Goal: Transaction & Acquisition: Purchase product/service

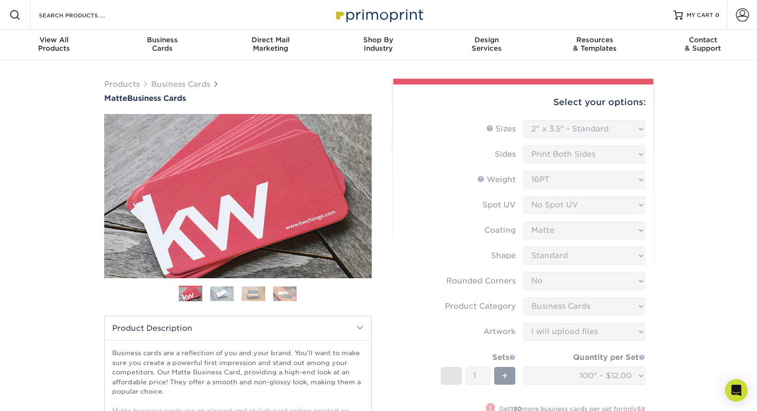
select select "2.00x3.50"
select select "0"
select select "3b5148f1-0588-4f88-a218-97bcfdce65c1"
select select "upload"
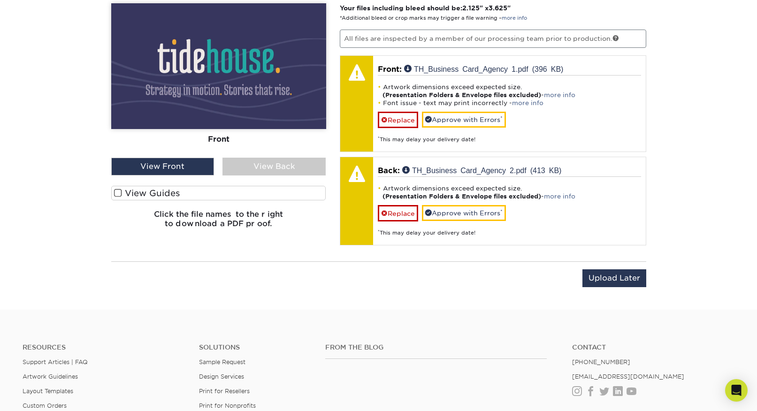
scroll to position [626, 0]
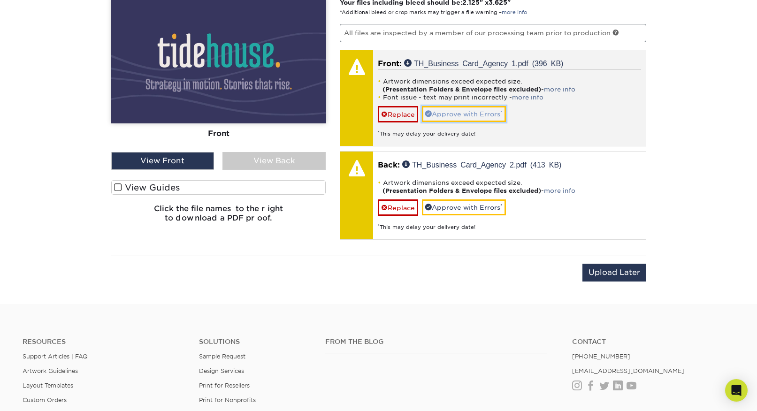
click at [462, 113] on link "Approve with Errors *" at bounding box center [464, 114] width 84 height 16
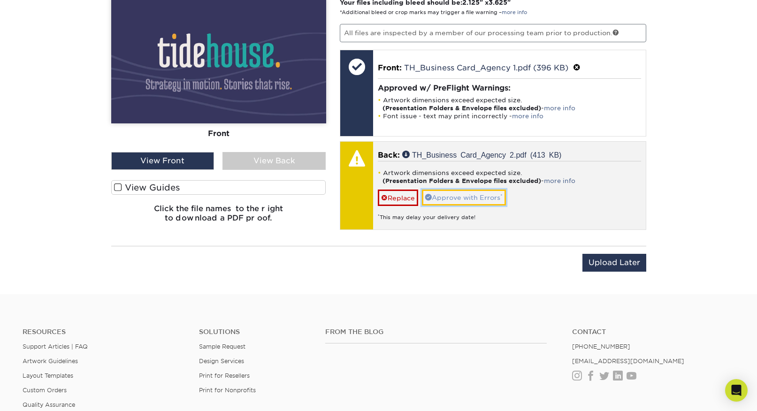
click at [466, 195] on link "Approve with Errors *" at bounding box center [464, 198] width 84 height 16
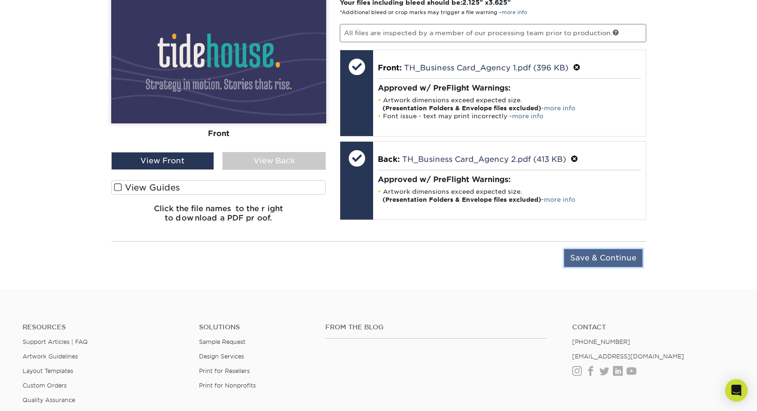
click at [618, 258] on input "Save & Continue" at bounding box center [603, 258] width 78 height 18
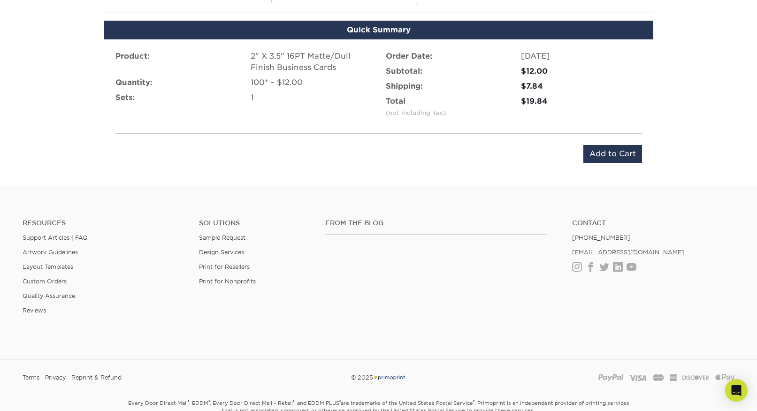
scroll to position [557, 0]
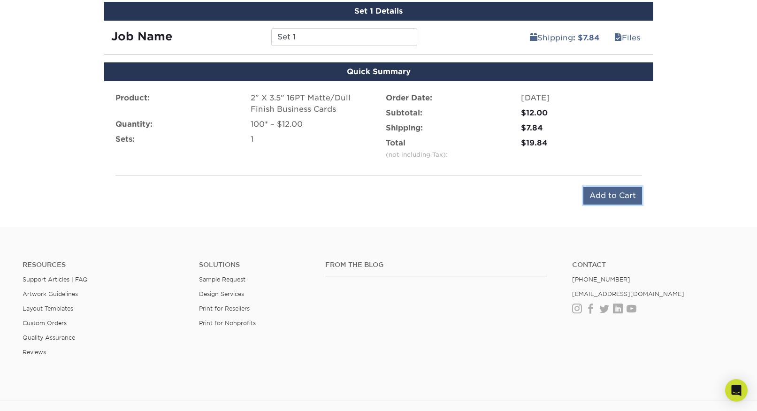
click at [624, 198] on input "Add to Cart" at bounding box center [613, 196] width 59 height 18
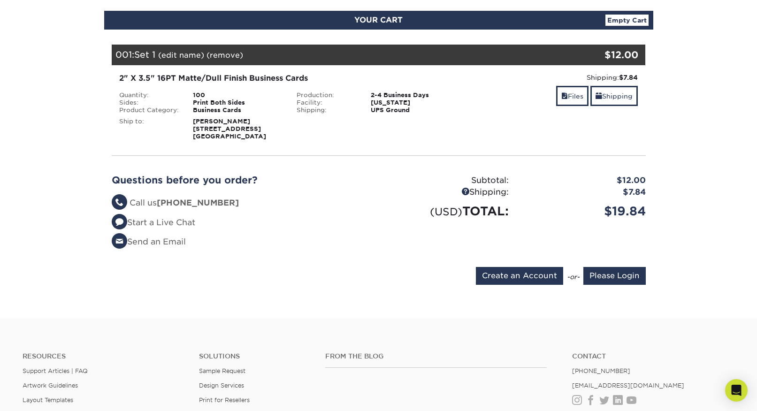
scroll to position [103, 0]
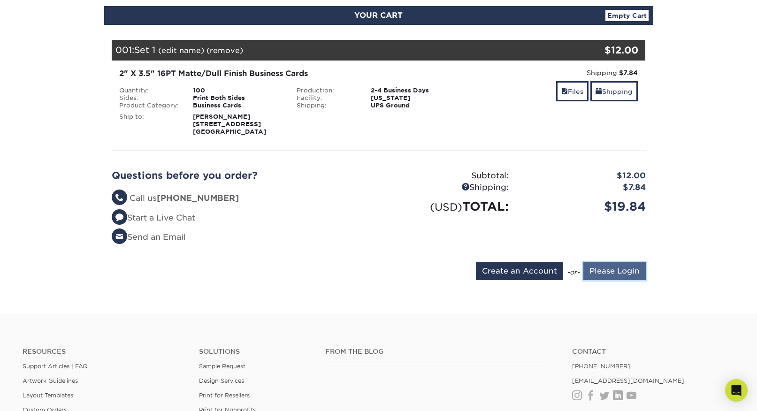
click at [612, 278] on input "Please Login" at bounding box center [615, 271] width 62 height 18
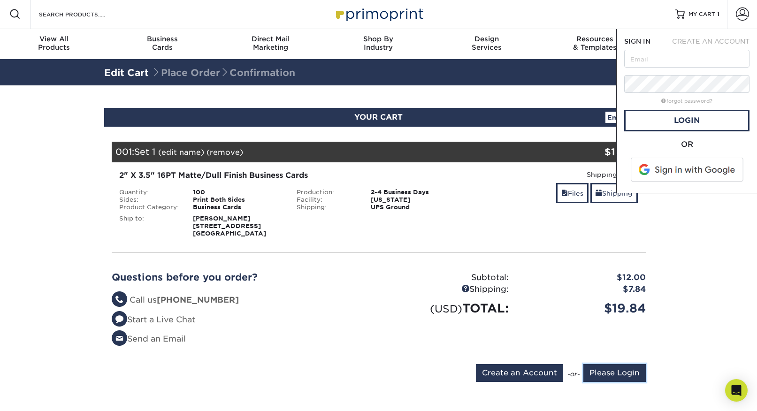
scroll to position [0, 0]
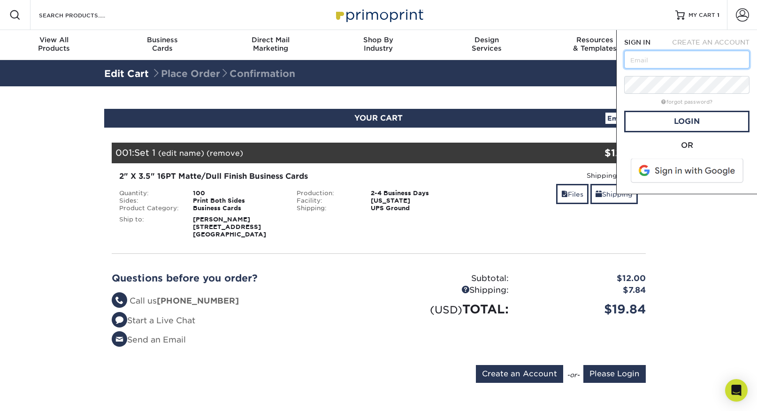
click at [671, 55] on input "text" at bounding box center [686, 60] width 125 height 18
type input "[EMAIL_ADDRESS][DOMAIN_NAME]"
click at [692, 123] on link "Login" at bounding box center [686, 122] width 125 height 22
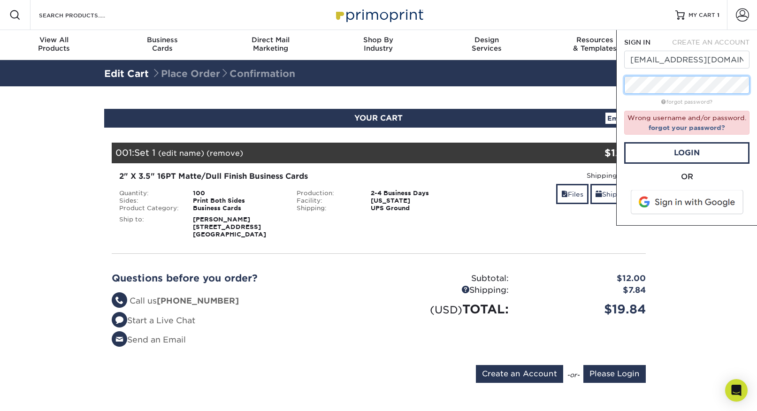
click at [562, 79] on div "Resources Menu Search Products Account SIGN IN CREATE AN ACCOUNT mcolucci@fish9…" at bounding box center [378, 346] width 757 height 692
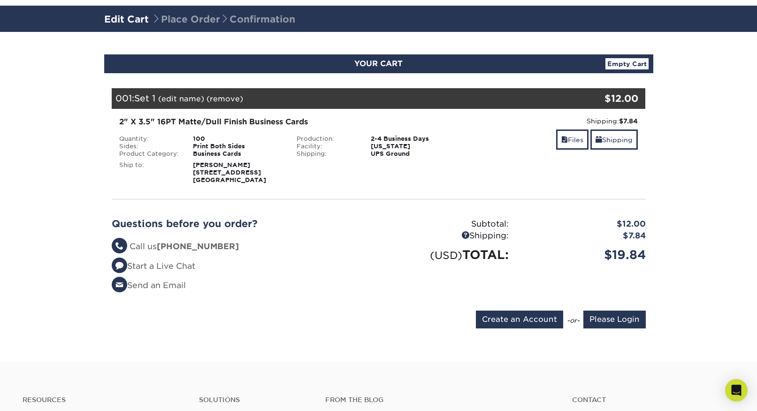
scroll to position [74, 0]
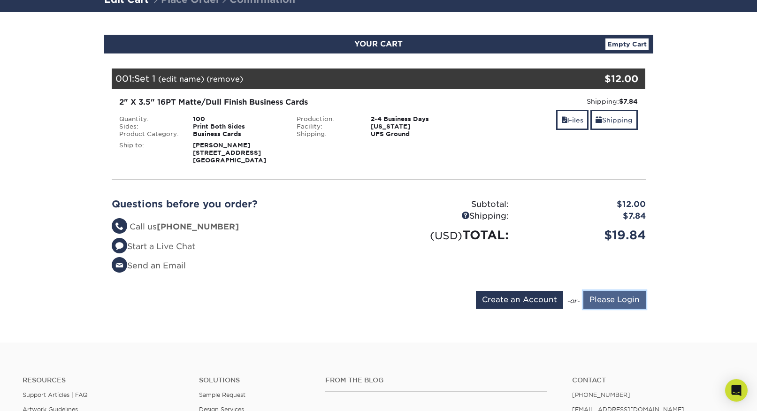
click at [619, 308] on input "Please Login" at bounding box center [615, 300] width 62 height 18
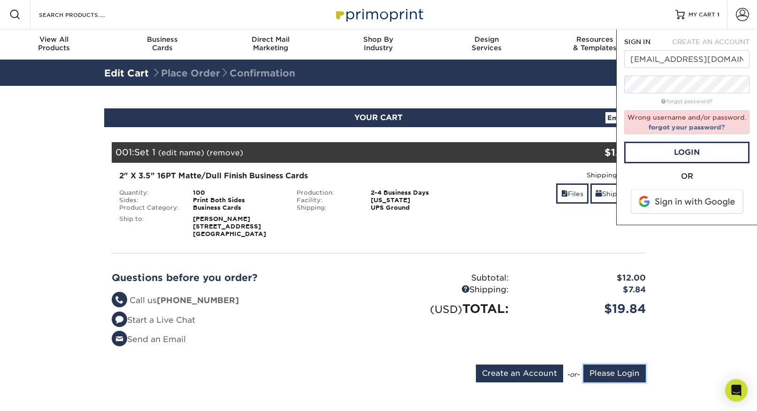
scroll to position [0, 0]
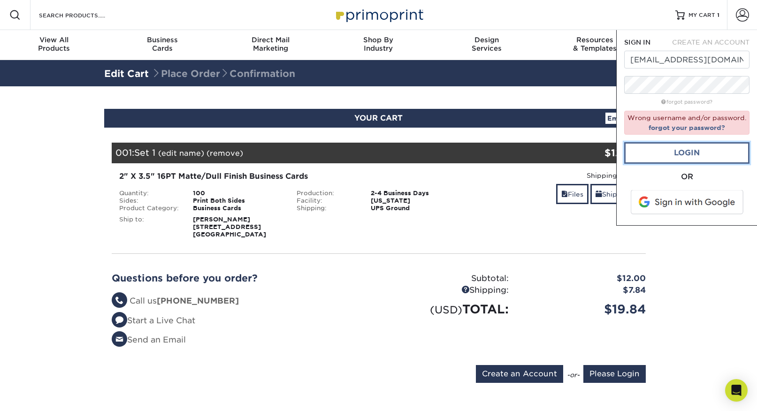
click at [676, 159] on link "Login" at bounding box center [686, 153] width 125 height 22
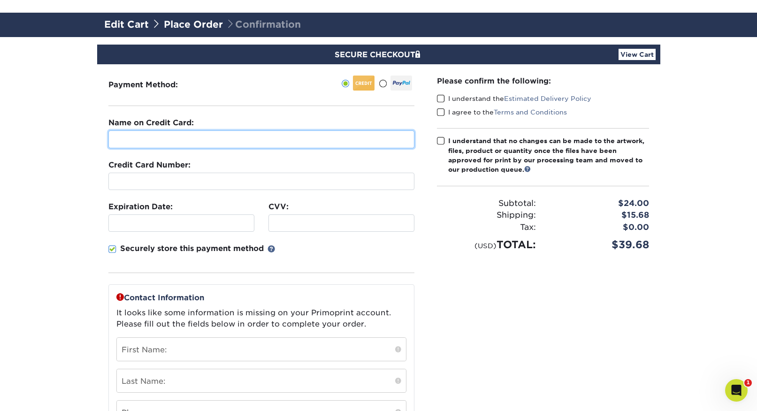
click at [165, 136] on input "text" at bounding box center [261, 140] width 306 height 18
type input "Kate Schrader"
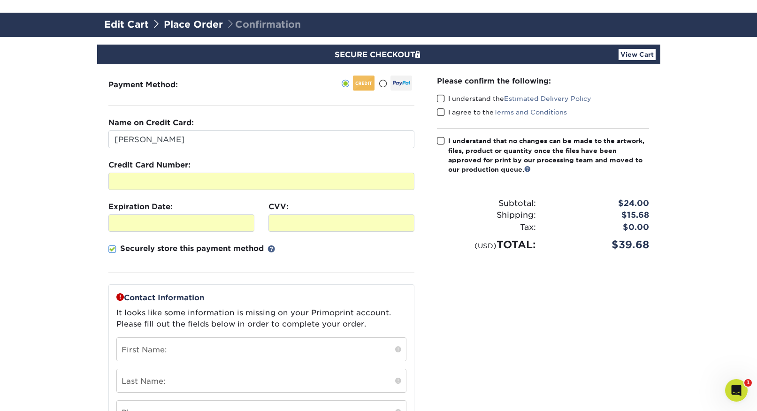
drag, startPoint x: 649, startPoint y: 247, endPoint x: 617, endPoint y: 247, distance: 31.9
click at [617, 247] on div "$39.68" at bounding box center [599, 244] width 113 height 15
drag, startPoint x: 655, startPoint y: 247, endPoint x: 660, endPoint y: 247, distance: 5.7
click at [660, 247] on section "SECURE CHECKOUT View Cart Payment Method: Name on Credit Card:" at bounding box center [378, 326] width 757 height 578
click at [438, 99] on span at bounding box center [441, 98] width 8 height 9
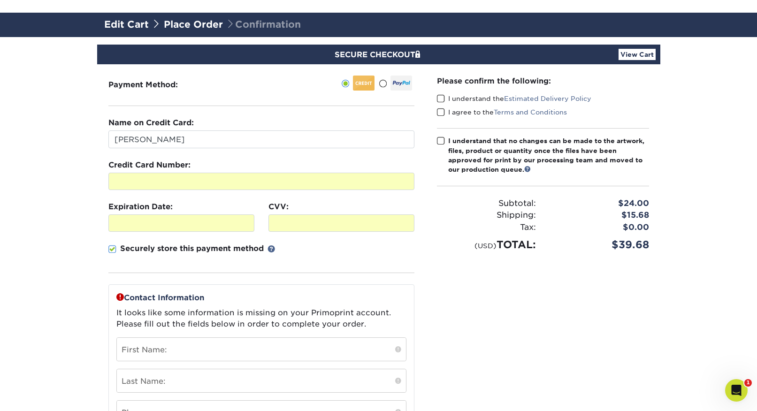
click at [0, 0] on input "I understand the Estimated Delivery Policy" at bounding box center [0, 0] width 0 height 0
drag, startPoint x: 441, startPoint y: 113, endPoint x: 441, endPoint y: 119, distance: 6.6
click at [441, 114] on span at bounding box center [441, 112] width 8 height 9
click at [0, 0] on input "I agree to the Terms and Conditions" at bounding box center [0, 0] width 0 height 0
click at [444, 139] on span at bounding box center [441, 141] width 8 height 9
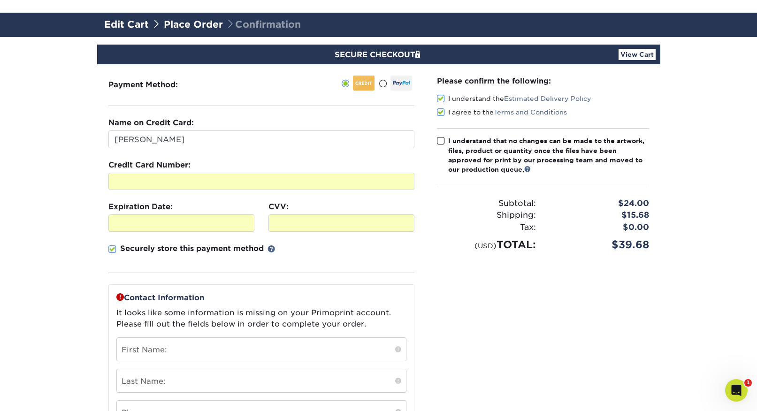
click at [0, 0] on input "I understand that no changes can be made to the artwork, files, product or quan…" at bounding box center [0, 0] width 0 height 0
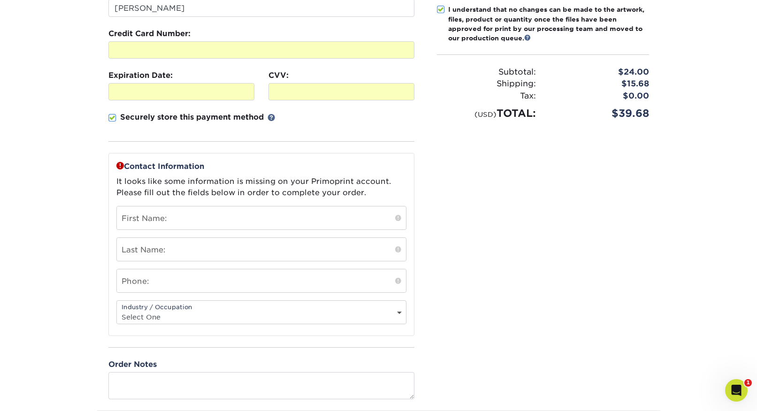
scroll to position [183, 0]
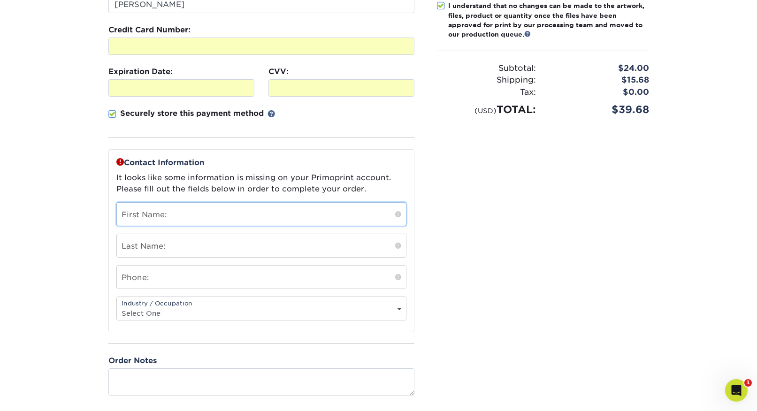
click at [141, 217] on input "text" at bounding box center [261, 214] width 289 height 23
type input "Marisa"
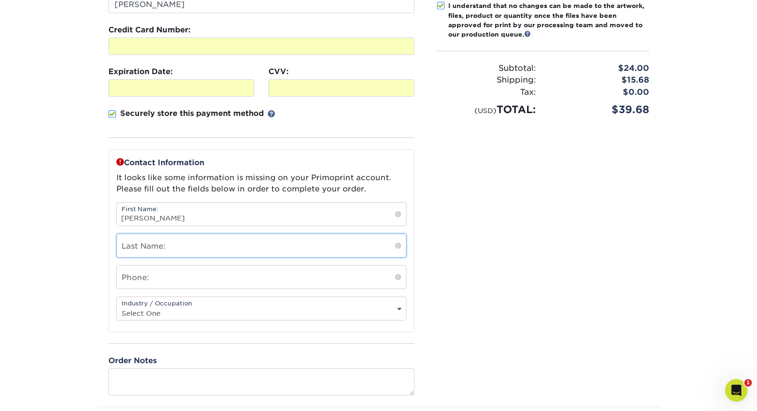
type input "Colucci"
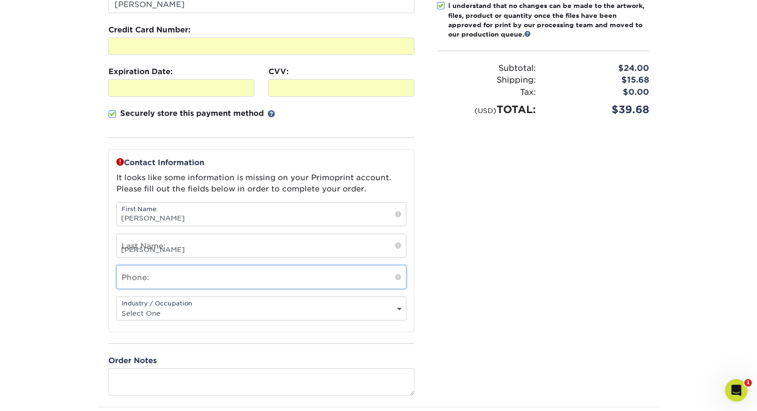
type input "9548939150"
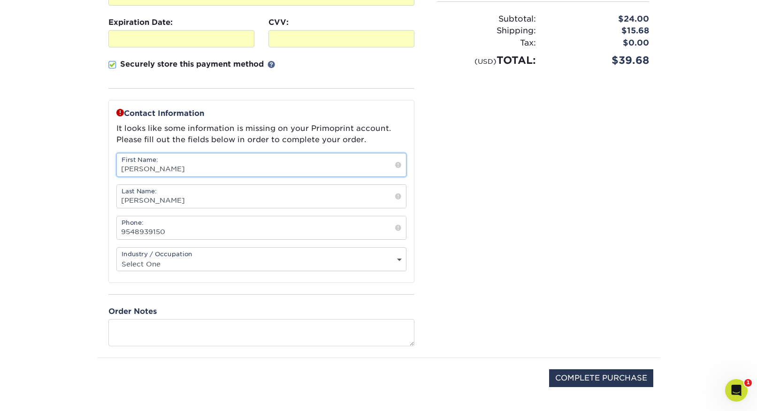
scroll to position [259, 0]
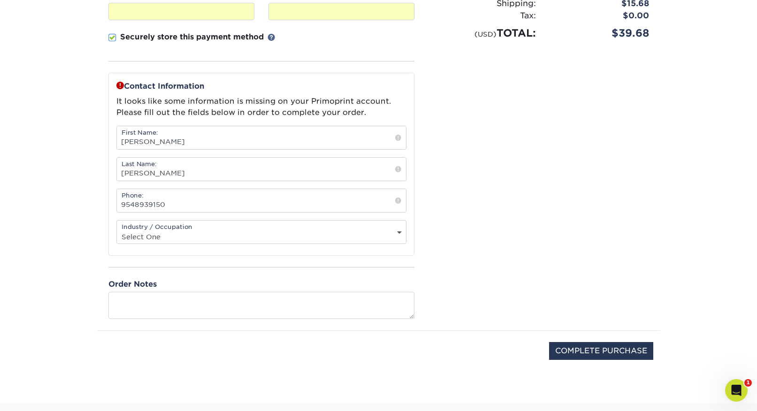
click at [168, 235] on select "Select One Administrative Executive Human Resources Construction Education Ente…" at bounding box center [261, 237] width 289 height 14
select select "2"
click at [117, 230] on select "Select One Administrative Executive Human Resources Construction Education Ente…" at bounding box center [261, 237] width 289 height 14
click at [198, 205] on input "9548939150" at bounding box center [261, 200] width 289 height 23
type input "9548939151"
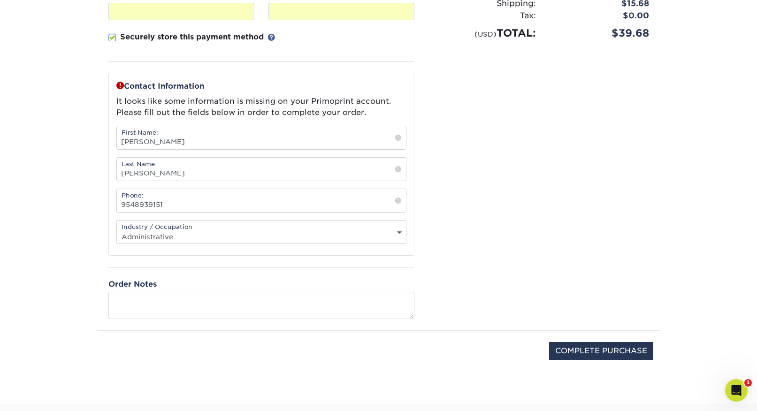
click at [445, 183] on div "Please confirm the following: I understand the Estimated Delivery Policy I agre…" at bounding box center [543, 92] width 235 height 478
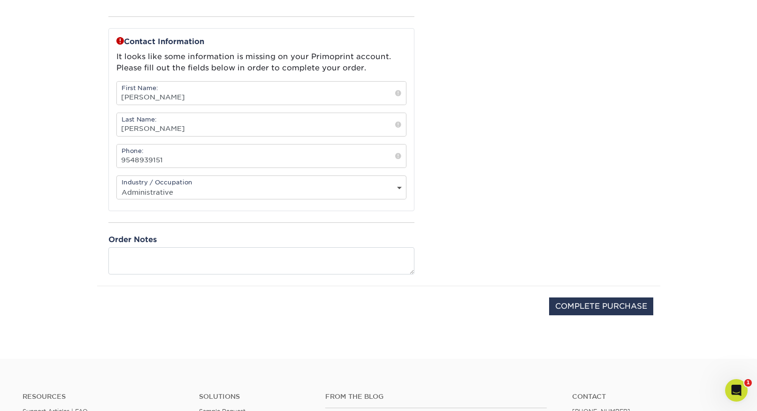
scroll to position [378, 0]
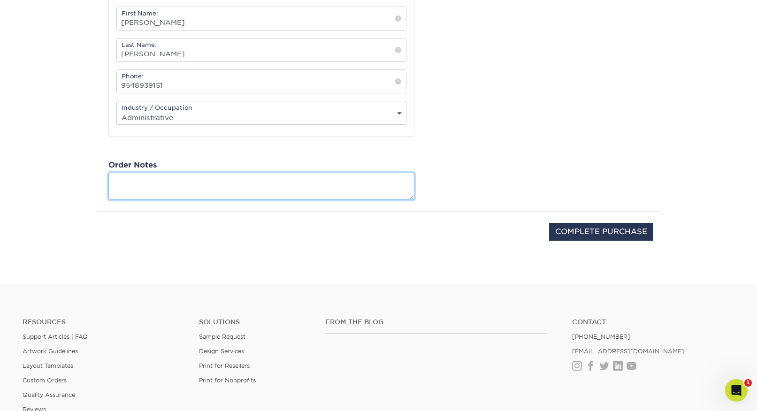
click at [143, 187] on textarea at bounding box center [261, 186] width 306 height 27
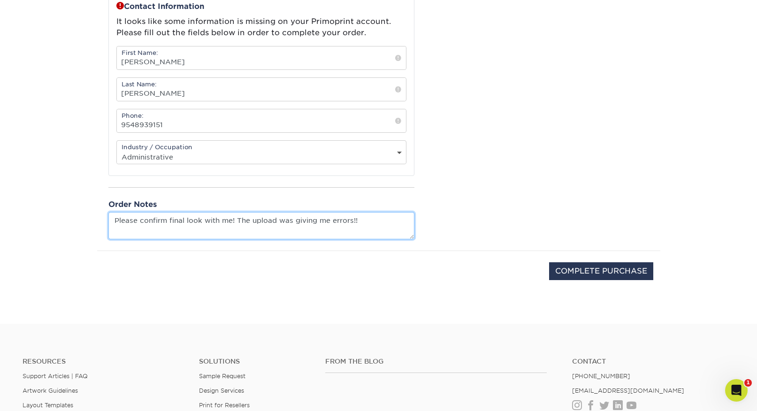
scroll to position [340, 0]
type textarea "Please confirm final look with me! The upload was giving me errors!!"
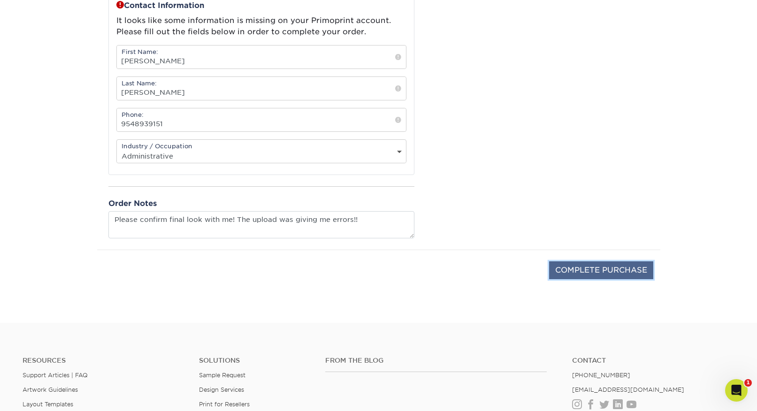
click at [627, 275] on input "COMPLETE PURCHASE" at bounding box center [601, 271] width 104 height 18
type input "PROCESSING, PLEASE WAIT..."
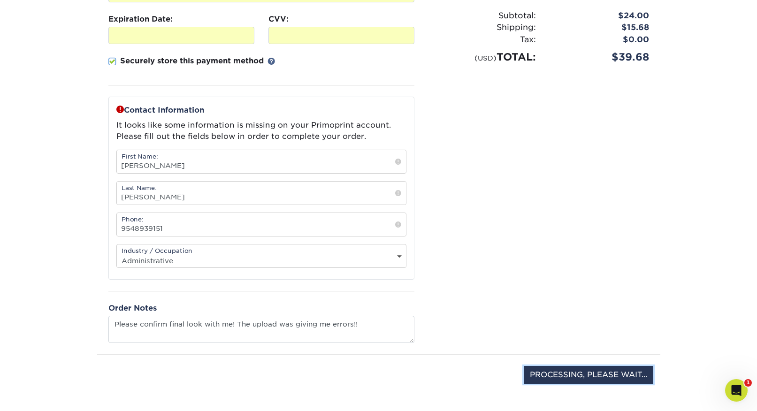
scroll to position [214, 0]
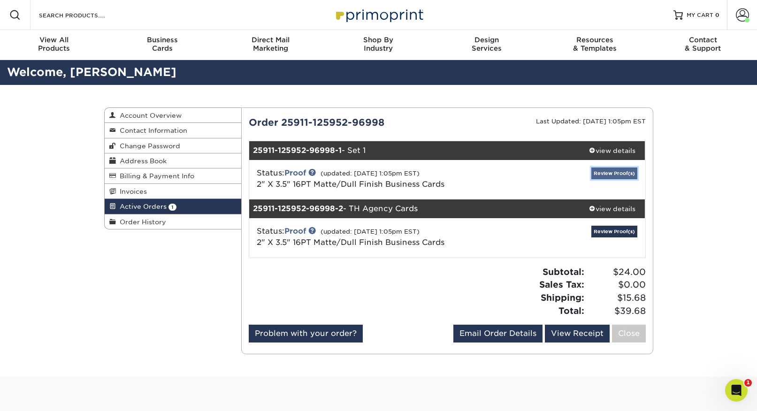
click at [611, 174] on link "Review Proof(s)" at bounding box center [615, 174] width 46 height 12
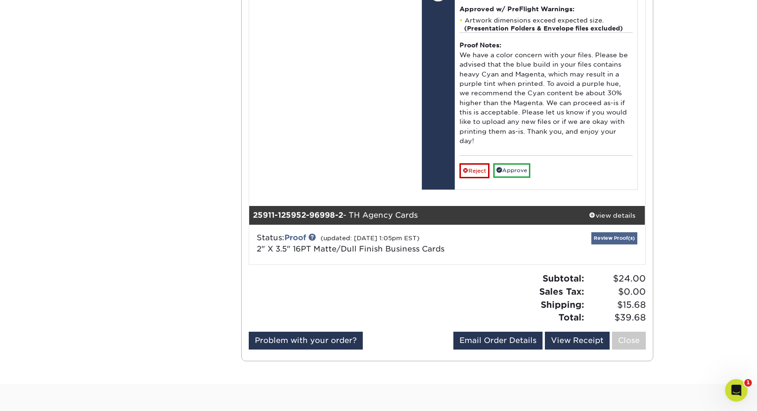
scroll to position [733, 0]
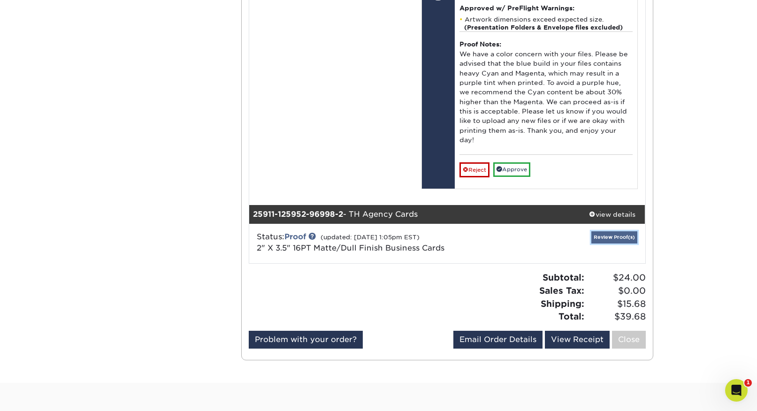
click at [608, 231] on link "Review Proof(s)" at bounding box center [615, 237] width 46 height 12
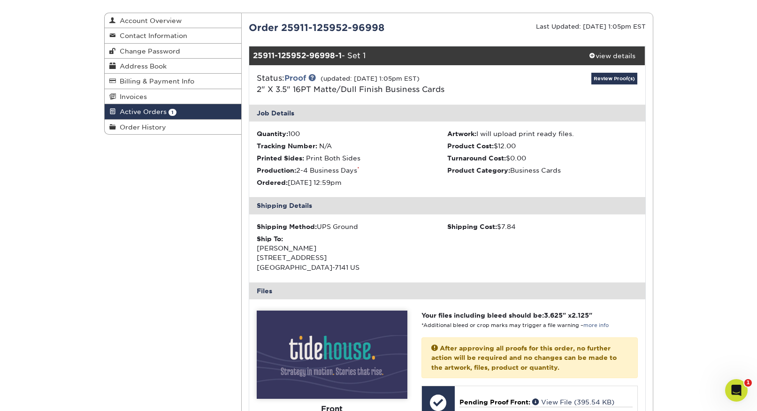
scroll to position [91, 0]
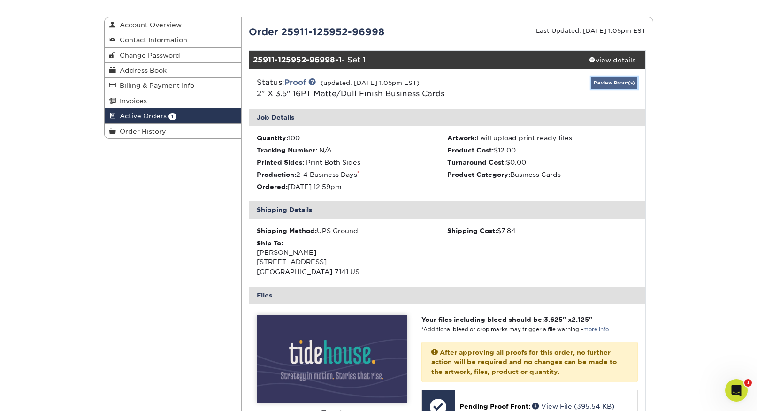
click at [602, 82] on link "Review Proof(s)" at bounding box center [615, 83] width 46 height 12
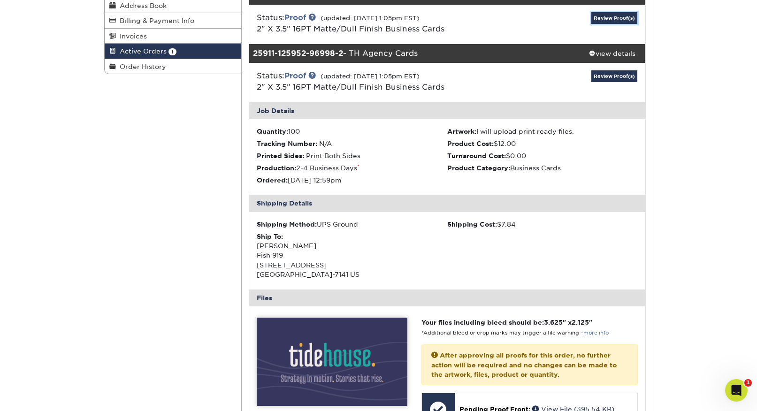
scroll to position [157, 0]
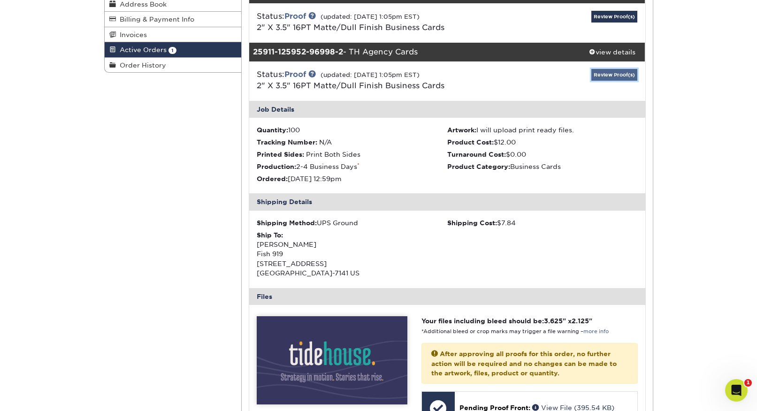
click at [629, 75] on link "Review Proof(s)" at bounding box center [615, 75] width 46 height 12
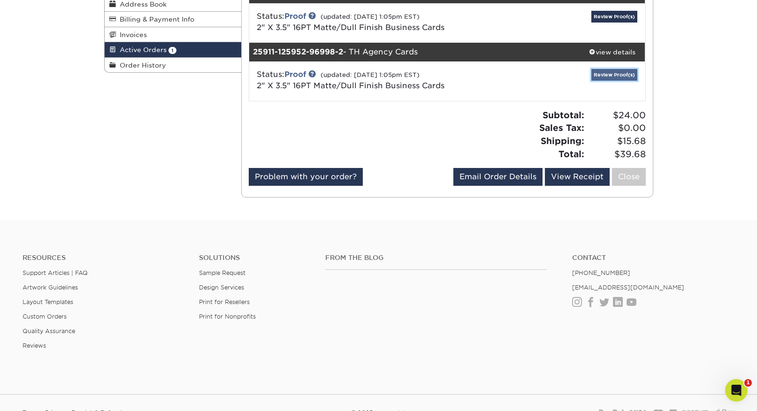
click at [629, 74] on link "Review Proof(s)" at bounding box center [615, 75] width 46 height 12
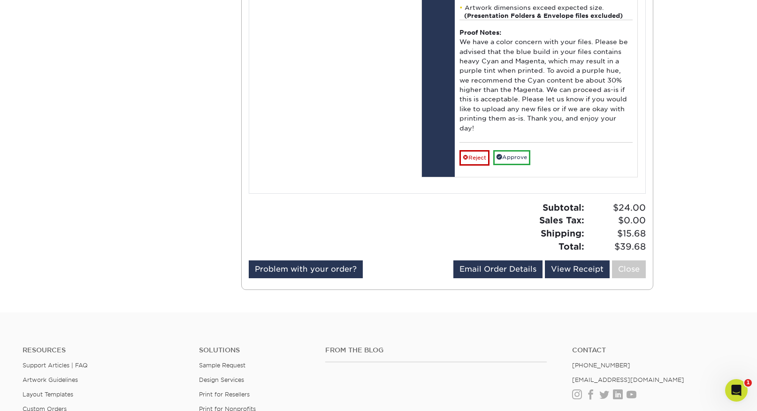
scroll to position [810, 0]
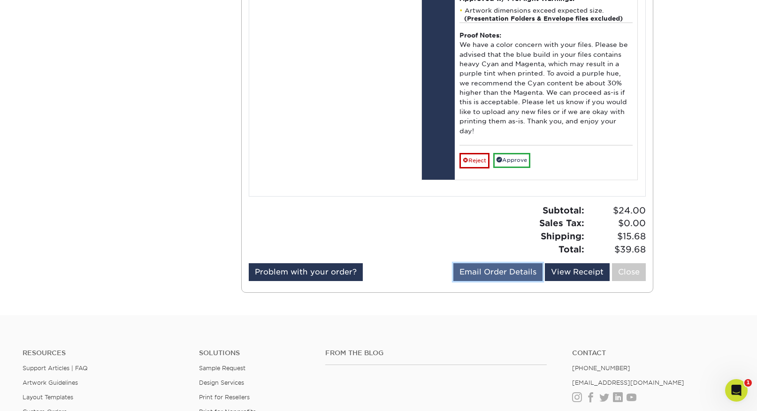
click at [500, 263] on link "Email Order Details" at bounding box center [498, 272] width 89 height 18
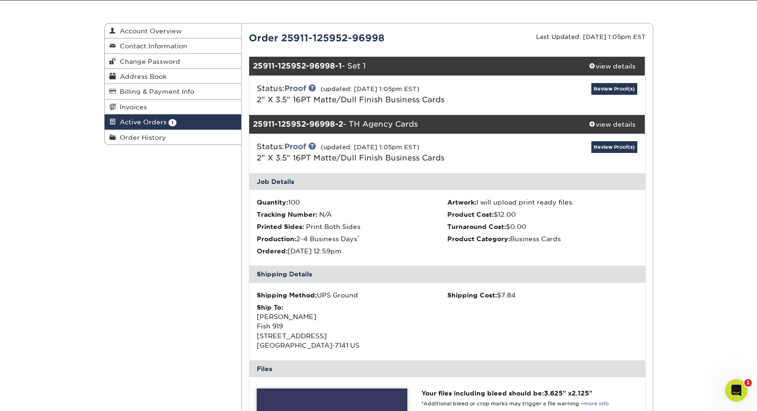
scroll to position [82, 0]
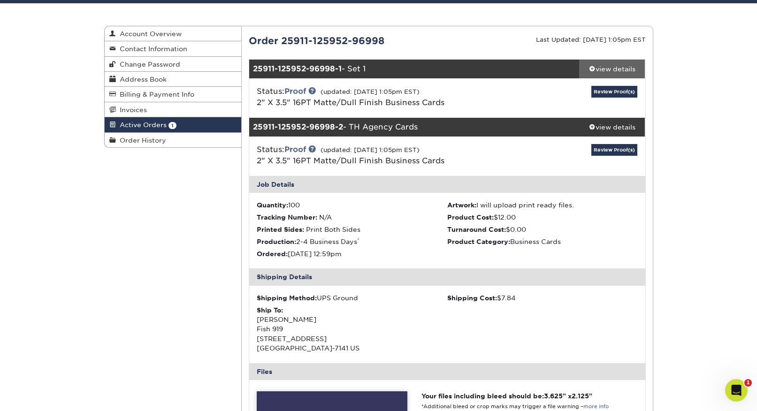
click at [598, 68] on div "view details" at bounding box center [612, 68] width 66 height 9
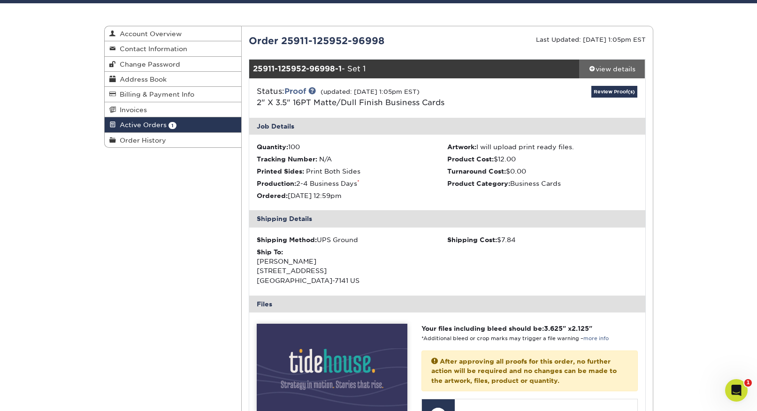
click at [603, 69] on div "view details" at bounding box center [612, 68] width 66 height 9
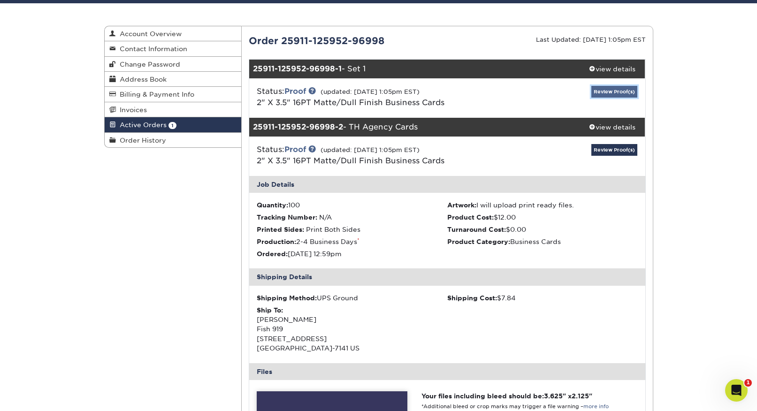
click at [605, 92] on link "Review Proof(s)" at bounding box center [615, 92] width 46 height 12
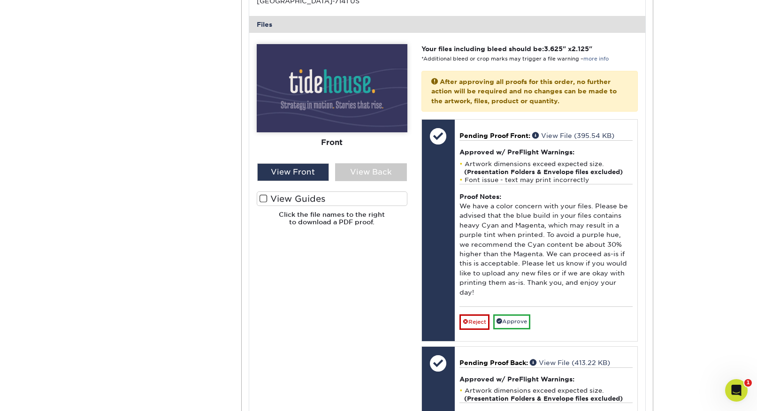
scroll to position [399, 0]
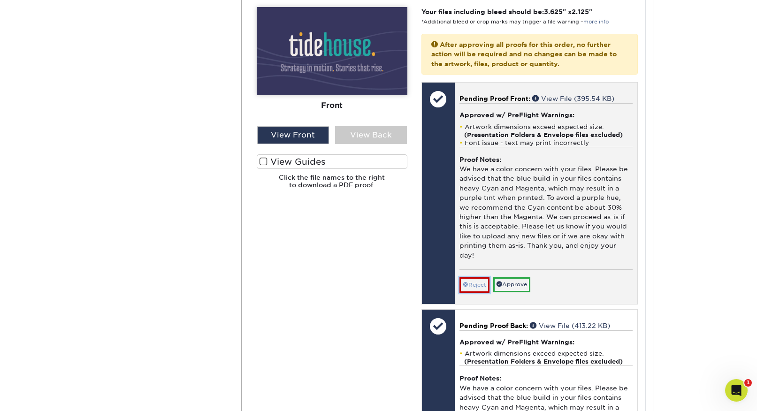
click at [480, 277] on link "Reject" at bounding box center [475, 284] width 30 height 15
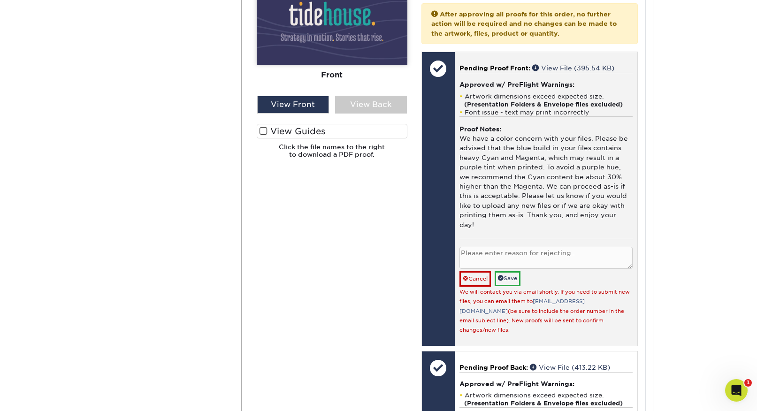
scroll to position [428, 0]
click at [484, 251] on textarea at bounding box center [546, 259] width 173 height 22
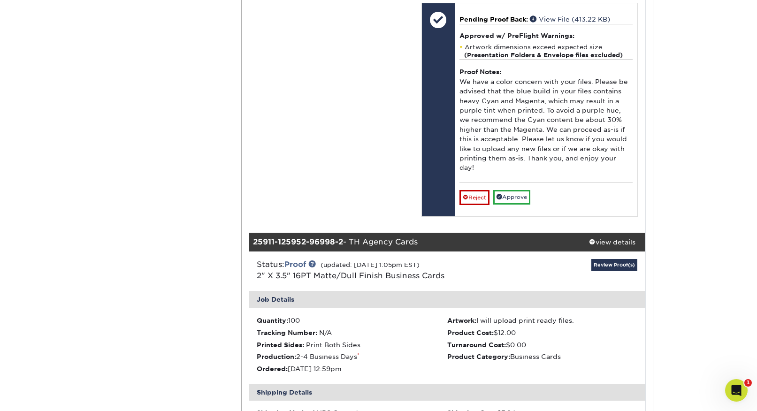
scroll to position [785, 0]
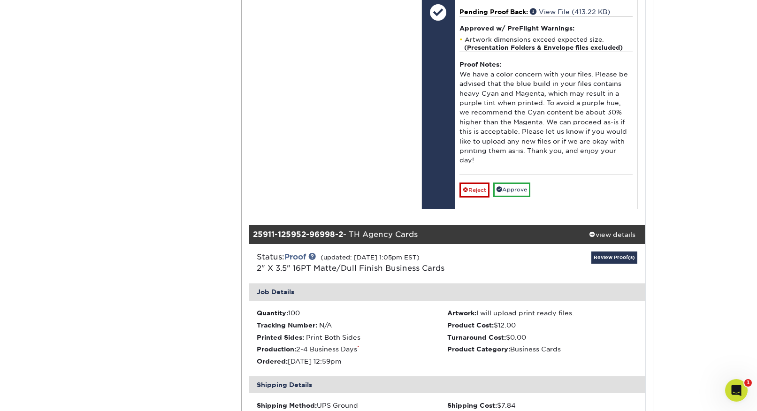
drag, startPoint x: 413, startPoint y: 204, endPoint x: 410, endPoint y: 199, distance: 5.9
click at [353, 225] on div "25911-125952-96998-2 - TH Agency Cards" at bounding box center [414, 234] width 330 height 19
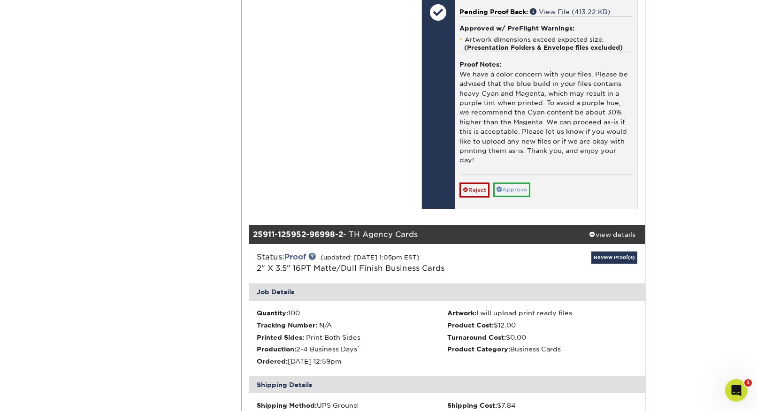
copy div "TH Agency Cards"
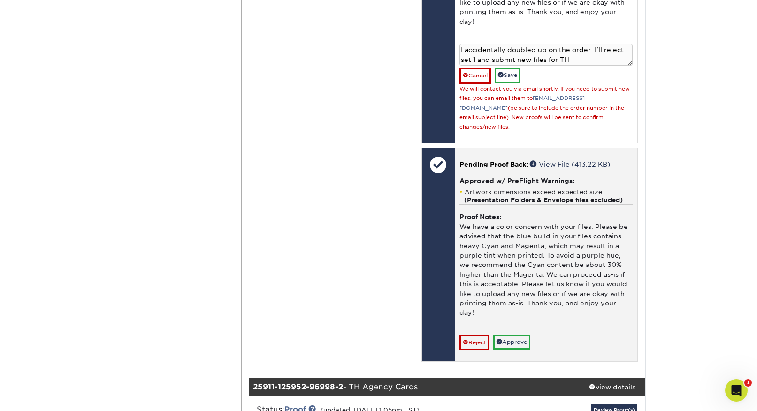
scroll to position [589, 0]
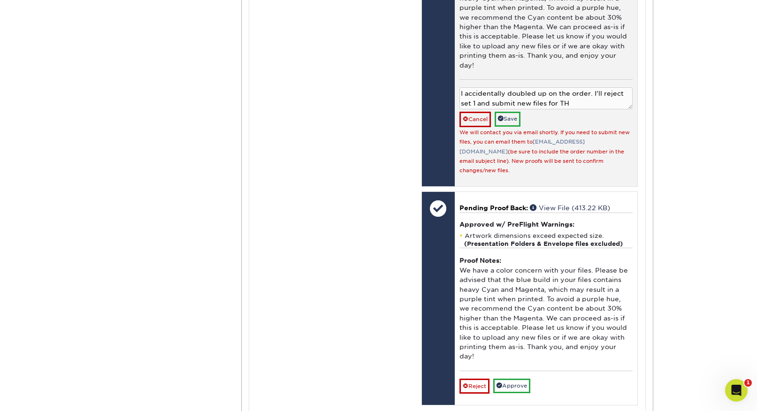
click at [565, 94] on textarea "I accidentally doubled up on the order. I'll reject set 1 and submit new files …" at bounding box center [546, 98] width 173 height 22
paste textarea "Agency Cards"
click at [553, 87] on textarea "I accidentally doubled up on the order. I'll reject set 1 and submit new files …" at bounding box center [546, 98] width 173 height 22
type textarea "I accidentally doubled up on the order. I'll reject set 1 and submit new files …"
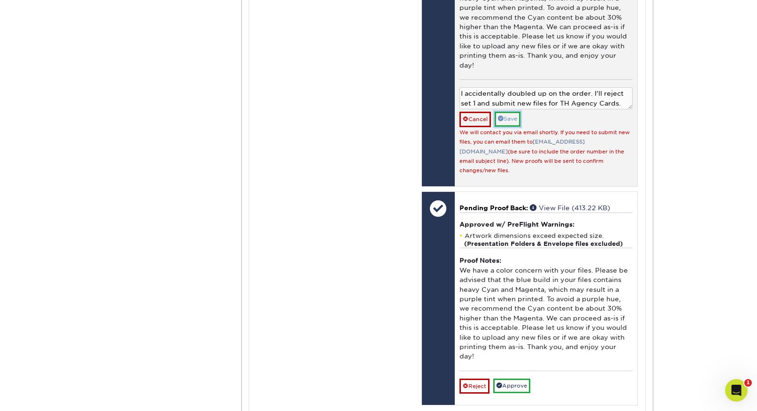
click at [517, 112] on link "Save" at bounding box center [508, 119] width 26 height 15
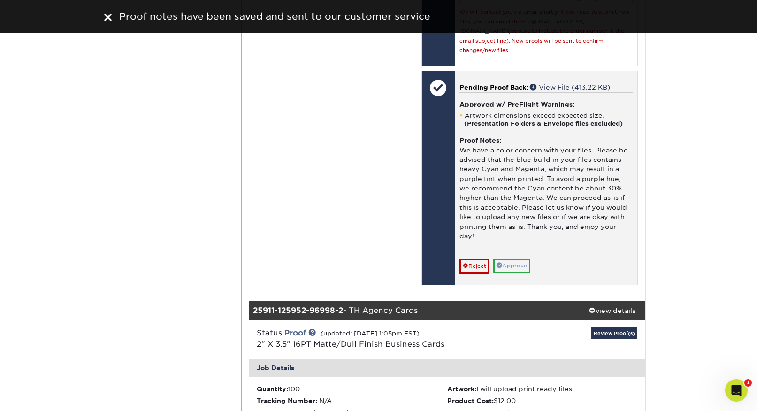
scroll to position [701, 0]
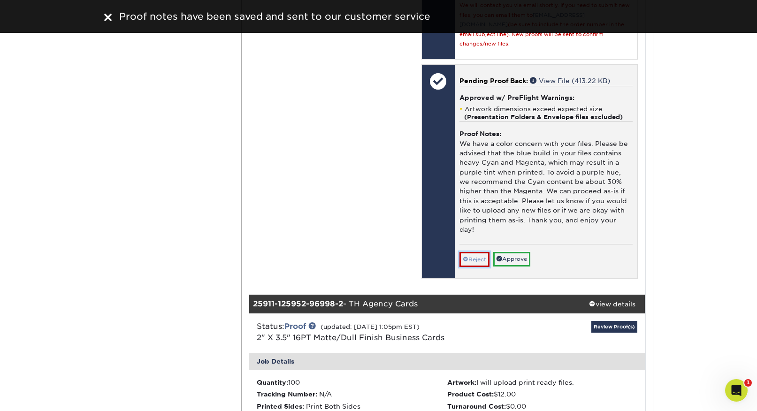
click at [477, 252] on link "Reject" at bounding box center [475, 259] width 30 height 15
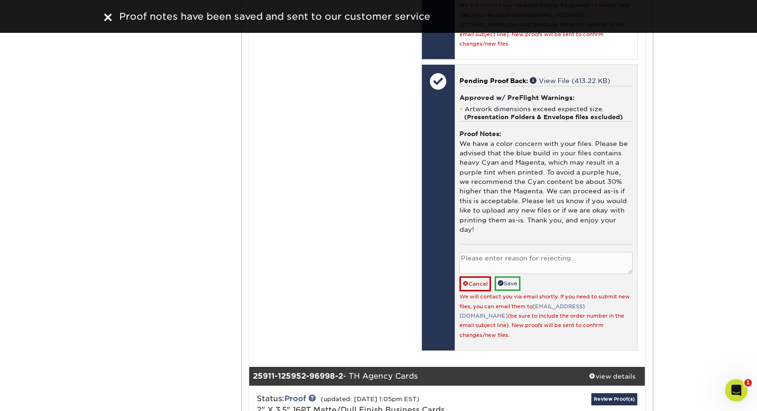
click at [502, 252] on textarea at bounding box center [546, 263] width 173 height 22
paste textarea "I accidentally doubled up on the order. I'll reject set 1 and submit new files …"
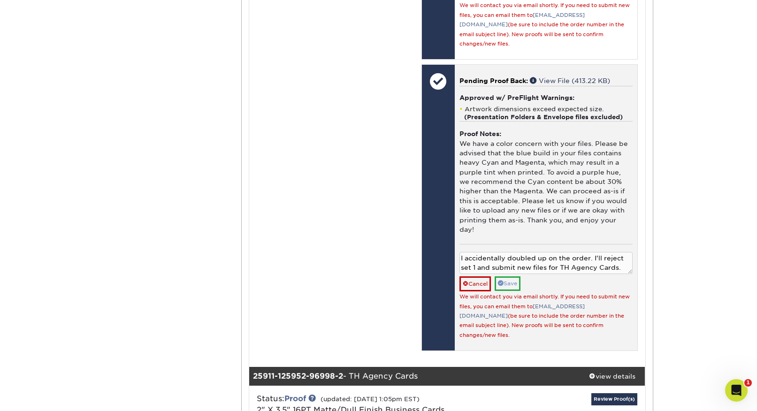
type textarea "I accidentally doubled up on the order. I'll reject set 1 and submit new files …"
click at [509, 277] on link "Save" at bounding box center [508, 284] width 26 height 15
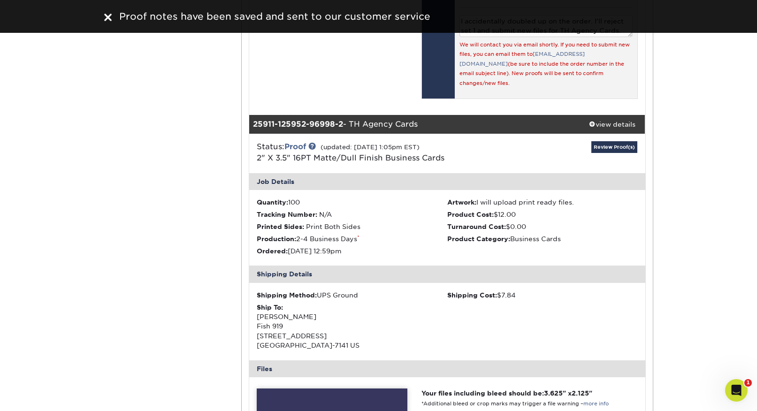
scroll to position [940, 0]
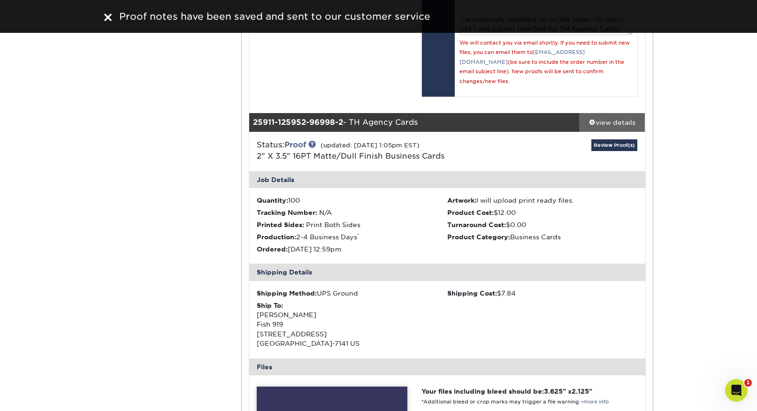
click at [605, 118] on div "view details" at bounding box center [612, 122] width 66 height 9
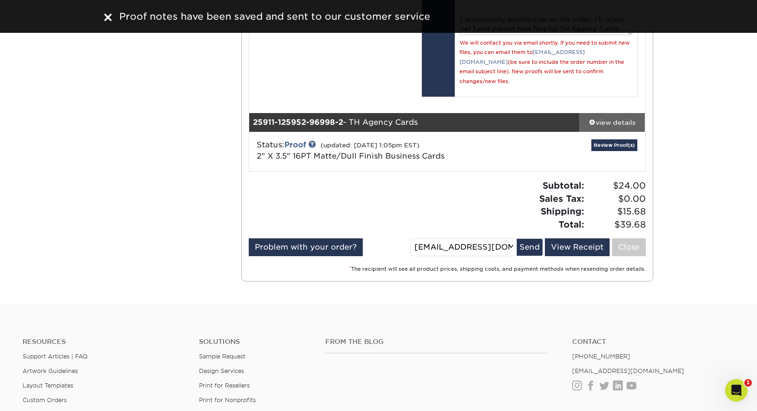
click at [605, 118] on div "view details" at bounding box center [612, 122] width 66 height 9
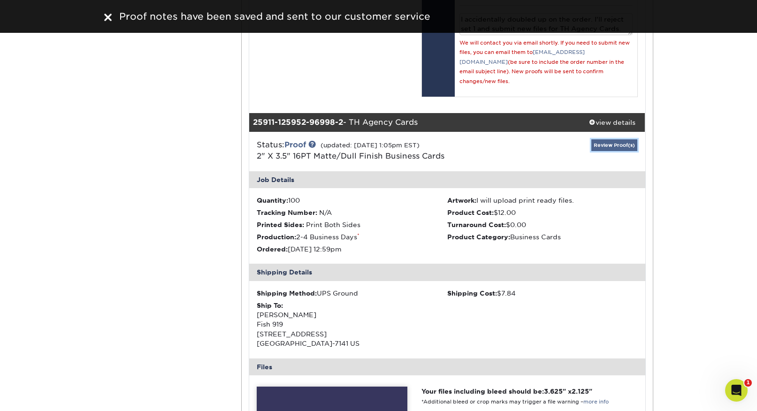
click at [606, 139] on link "Review Proof(s)" at bounding box center [615, 145] width 46 height 12
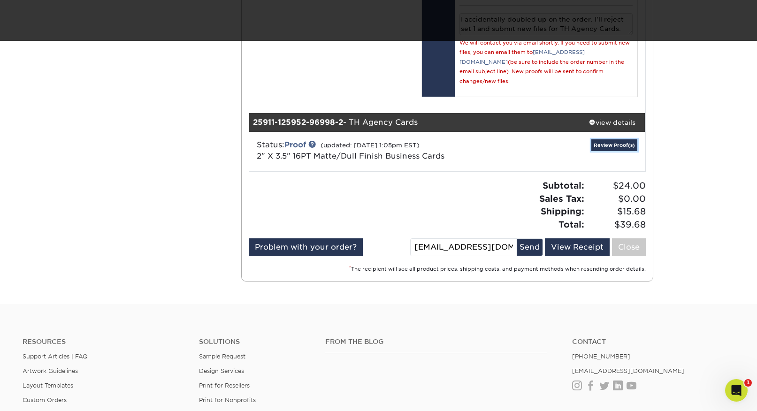
drag, startPoint x: 609, startPoint y: 108, endPoint x: 560, endPoint y: 146, distance: 62.2
click at [609, 139] on link "Review Proof(s)" at bounding box center [615, 145] width 46 height 12
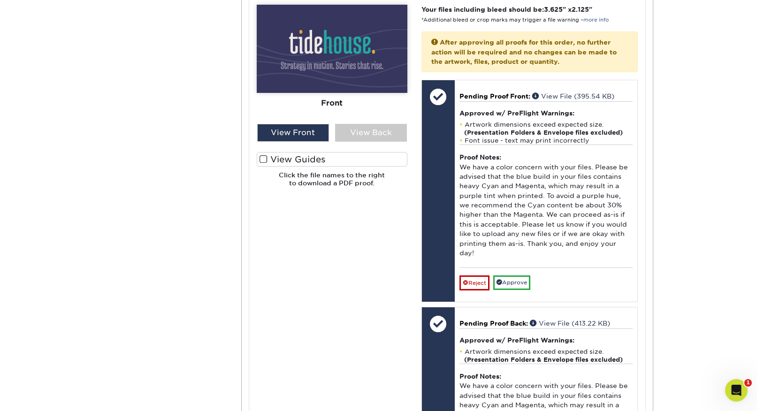
scroll to position [1327, 0]
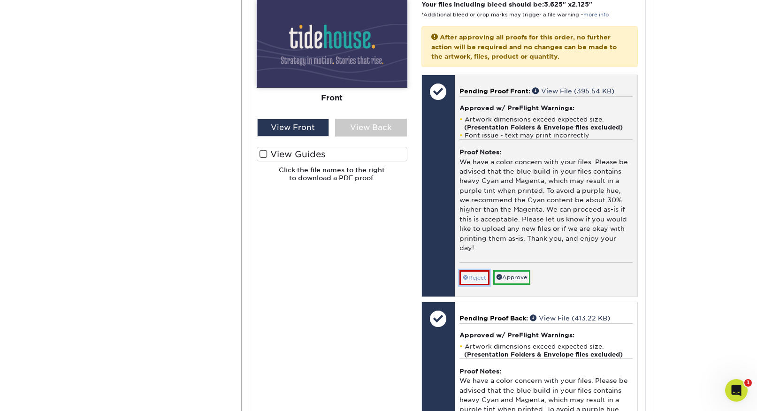
click at [482, 270] on link "Reject" at bounding box center [475, 277] width 30 height 15
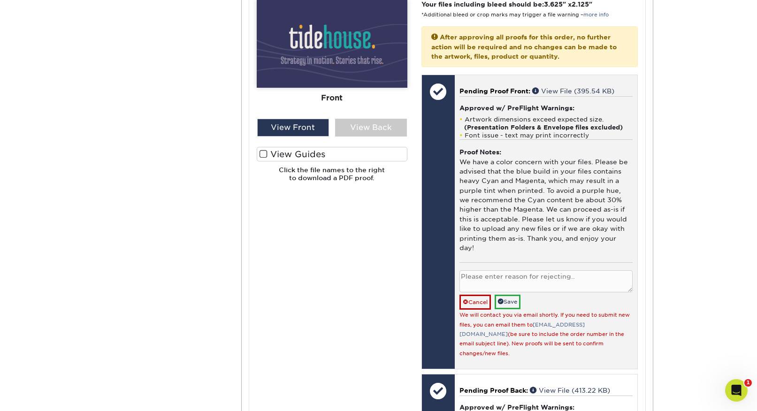
click at [495, 270] on textarea at bounding box center [546, 281] width 173 height 22
paste textarea "I accidentally doubled up on the order. I'll reject set 1 and submit new files …"
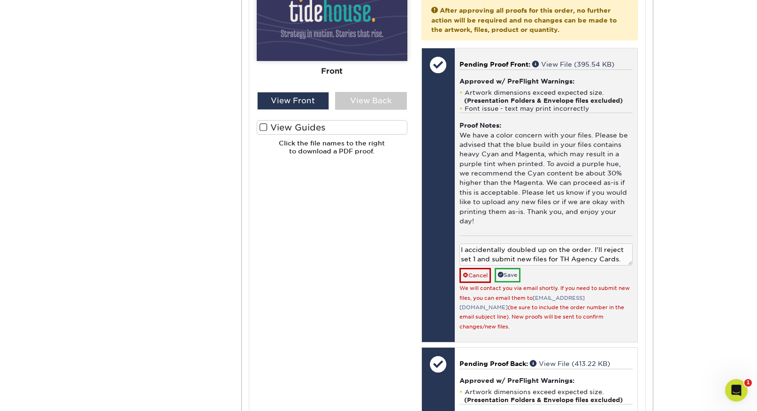
scroll to position [1364, 0]
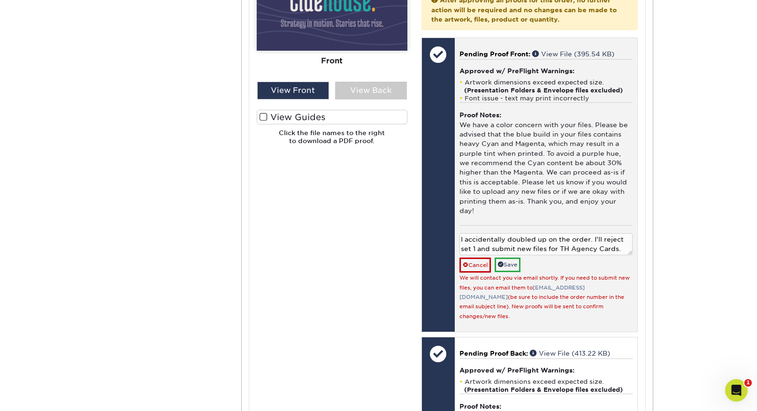
drag, startPoint x: 575, startPoint y: 200, endPoint x: 619, endPoint y: 199, distance: 44.1
click at [619, 233] on textarea "I accidentally doubled up on the order. I'll reject set 1 and submit new files …" at bounding box center [546, 244] width 173 height 22
click at [622, 233] on textarea "I accidentally doubled up on the order. I'll reject set 1 and submit new files …" at bounding box center [546, 244] width 173 height 22
drag, startPoint x: 586, startPoint y: 199, endPoint x: 562, endPoint y: 200, distance: 24.0
click at [562, 233] on textarea "I accidentally doubled up on the order. I'll reject set 1 and submit new files …" at bounding box center [546, 244] width 173 height 22
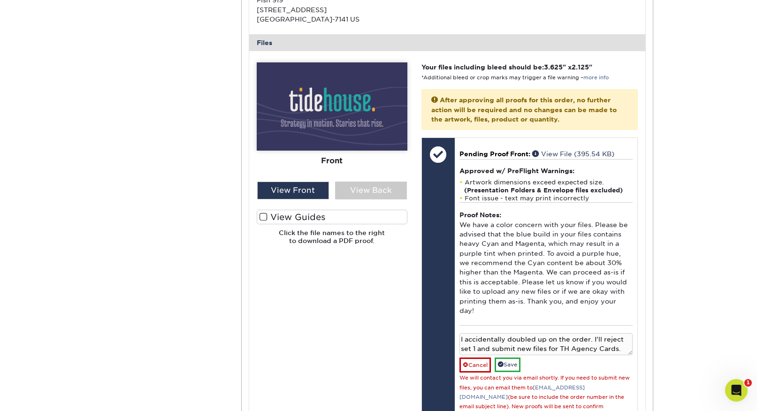
scroll to position [1245, 0]
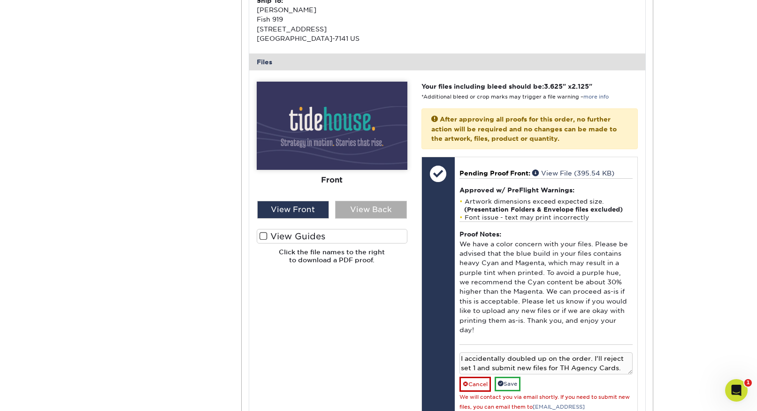
click at [370, 201] on div "View Back" at bounding box center [371, 210] width 72 height 18
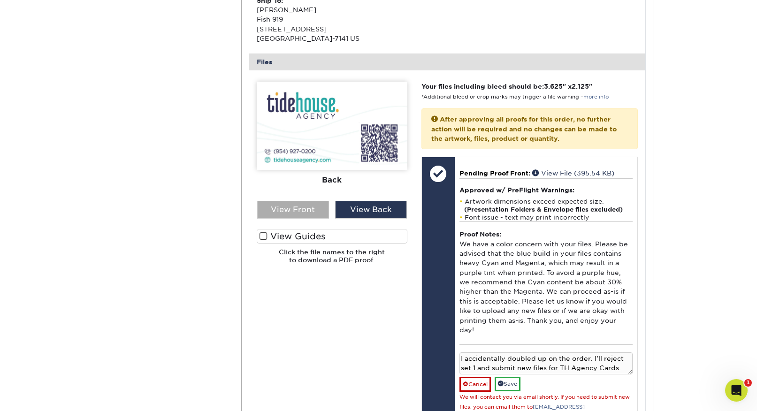
click at [300, 201] on div "View Front" at bounding box center [293, 210] width 72 height 18
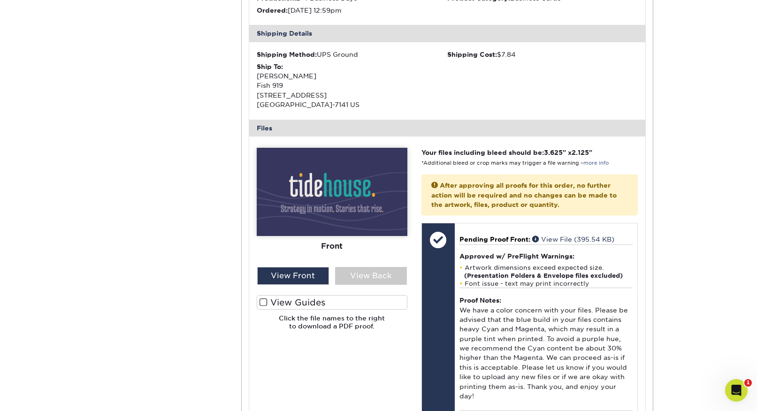
scroll to position [1173, 0]
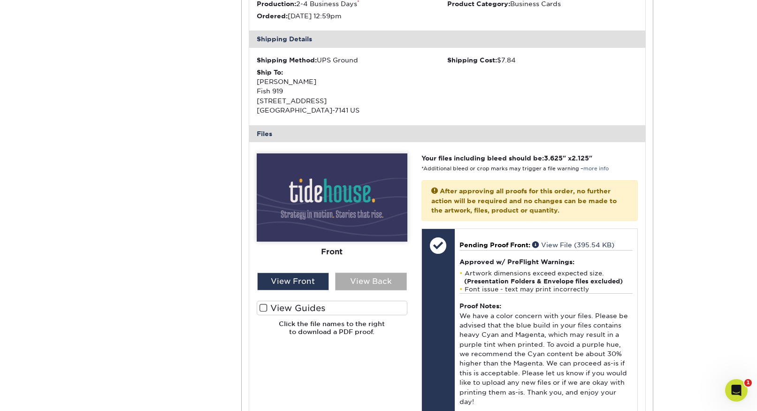
click at [398, 273] on div "View Back" at bounding box center [371, 282] width 72 height 18
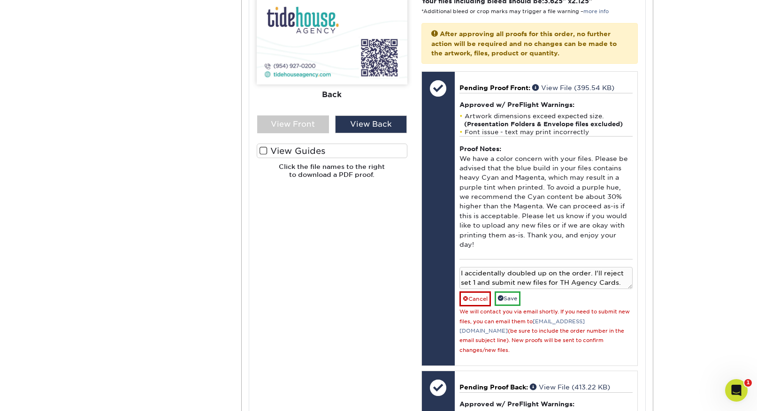
scroll to position [1381, 0]
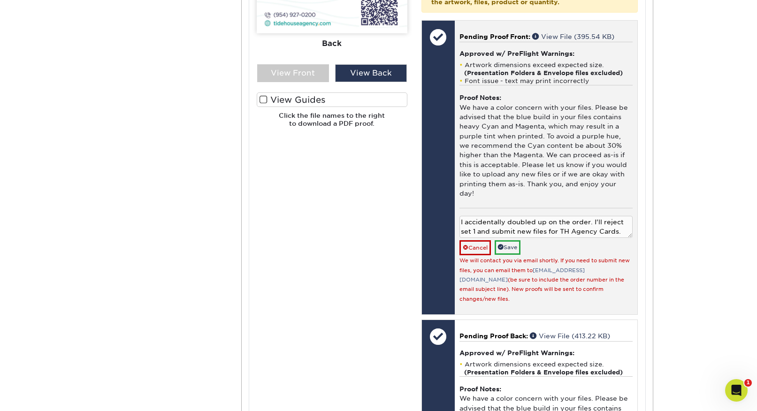
drag, startPoint x: 493, startPoint y: 184, endPoint x: 544, endPoint y: 183, distance: 50.7
click at [544, 216] on textarea "I accidentally doubled up on the order. I'll reject set 1 and submit new files …" at bounding box center [546, 227] width 173 height 22
drag, startPoint x: 519, startPoint y: 183, endPoint x: 493, endPoint y: 183, distance: 26.3
click at [493, 216] on textarea "I accidentally doubled up on the order. I'll reject set 1 and submit new files …" at bounding box center [546, 227] width 173 height 22
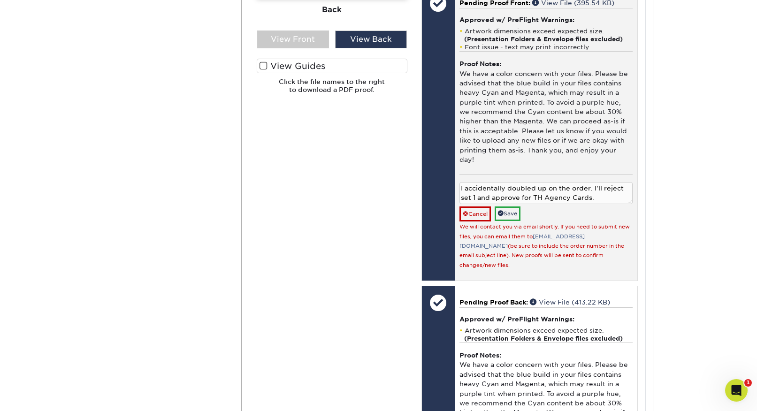
scroll to position [1362, 0]
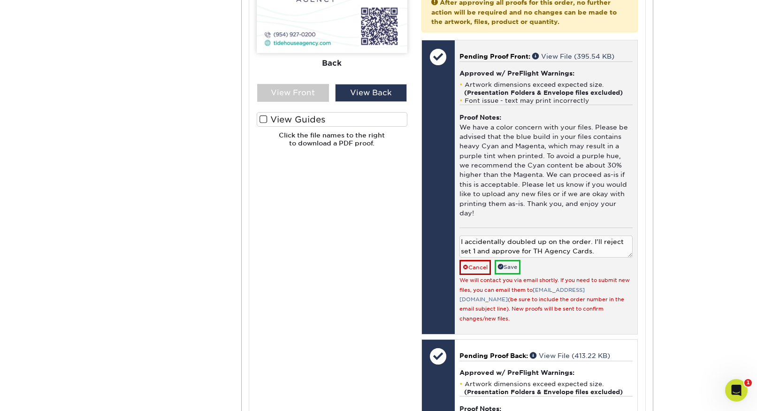
click at [524, 236] on textarea "I accidentally doubled up on the order. I'll reject set 1 and approve for TH Ag…" at bounding box center [546, 247] width 173 height 22
type textarea "I accidentally doubled up on the order. I'll reject set 1 and approve for TH Ag…"
click at [464, 264] on span at bounding box center [466, 267] width 6 height 7
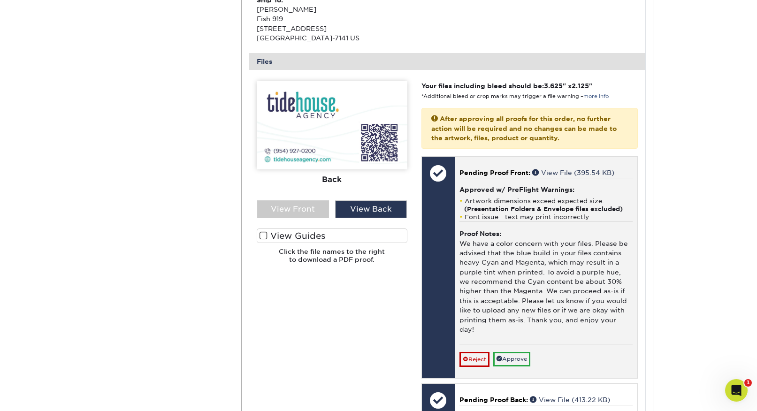
scroll to position [1247, 0]
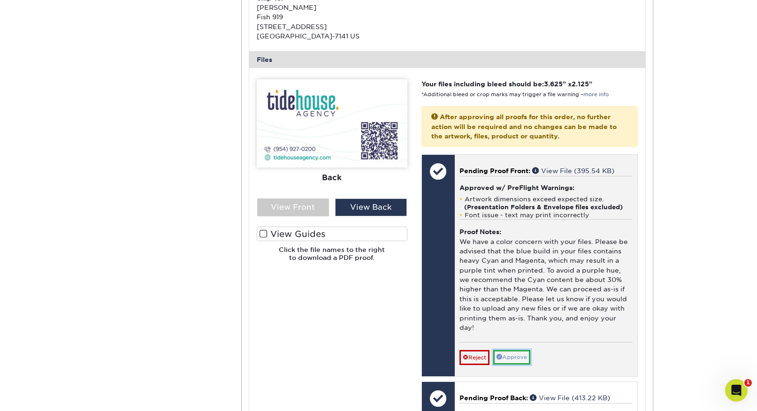
click at [521, 350] on link "Approve" at bounding box center [511, 357] width 37 height 15
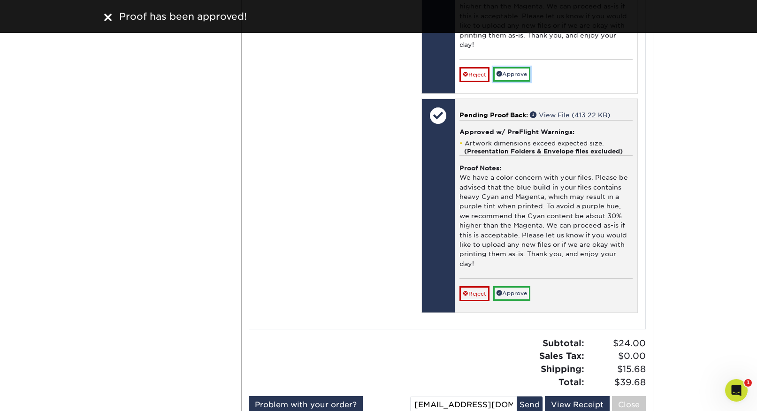
scroll to position [1535, 0]
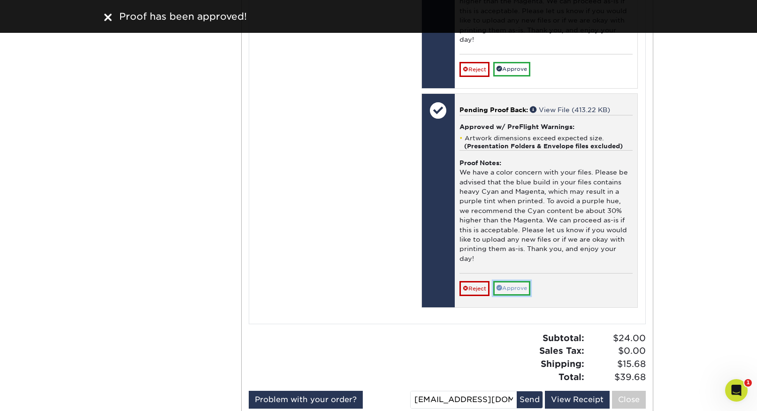
click at [519, 281] on link "Approve" at bounding box center [511, 288] width 37 height 15
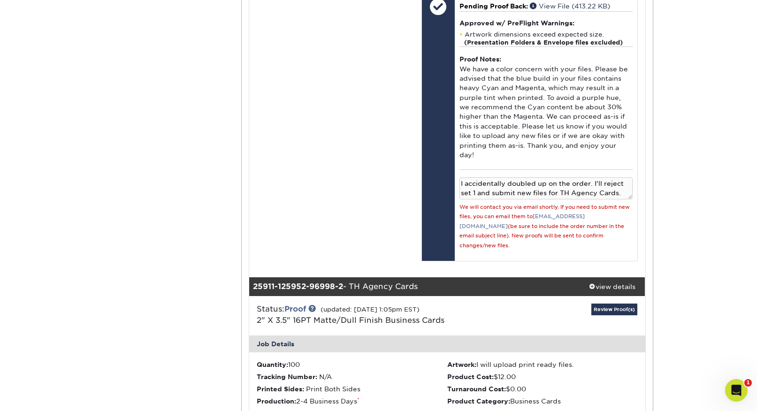
scroll to position [757, 0]
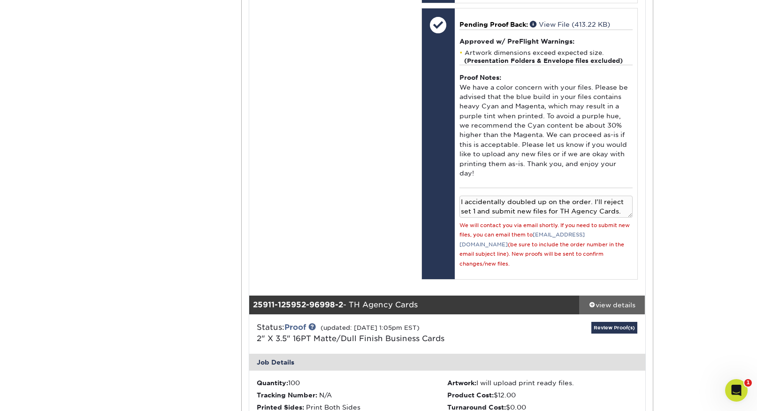
click at [591, 301] on span at bounding box center [592, 304] width 7 height 7
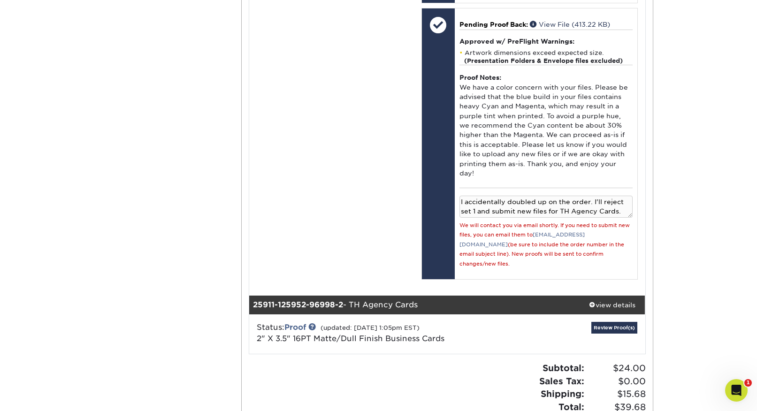
click at [605, 315] on div "Status: Proof (updated: 09/11/2025 1:05pm EST) 2" X 3.5" 16PT Matte/Dull Finish…" at bounding box center [447, 334] width 410 height 39
click at [607, 322] on link "Review Proof(s)" at bounding box center [615, 328] width 46 height 12
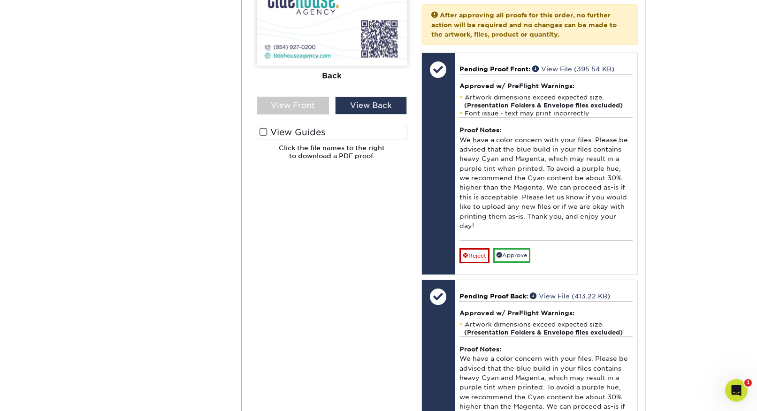
scroll to position [1369, 0]
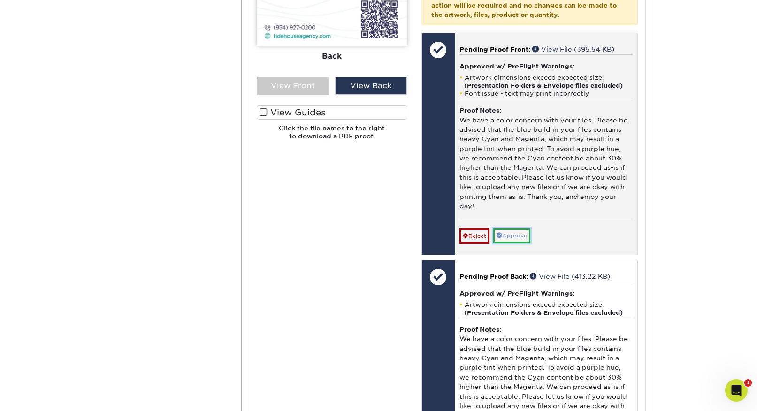
click at [516, 229] on link "Approve" at bounding box center [511, 236] width 37 height 15
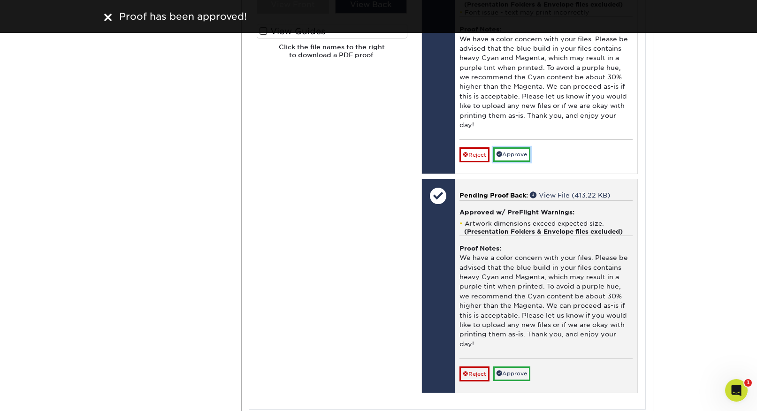
scroll to position [1487, 0]
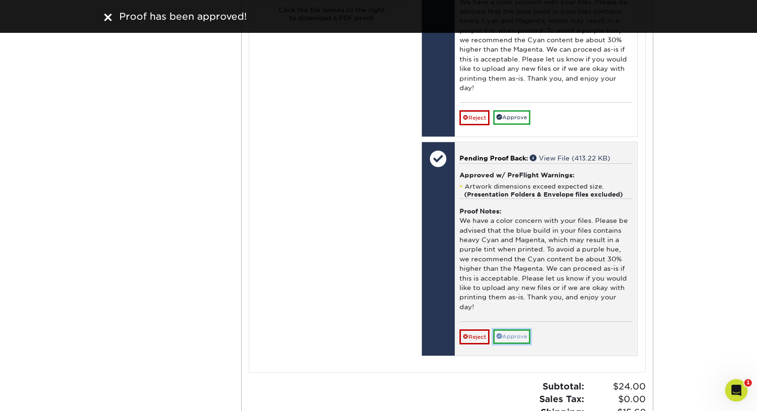
click at [511, 330] on link "Approve" at bounding box center [511, 337] width 37 height 15
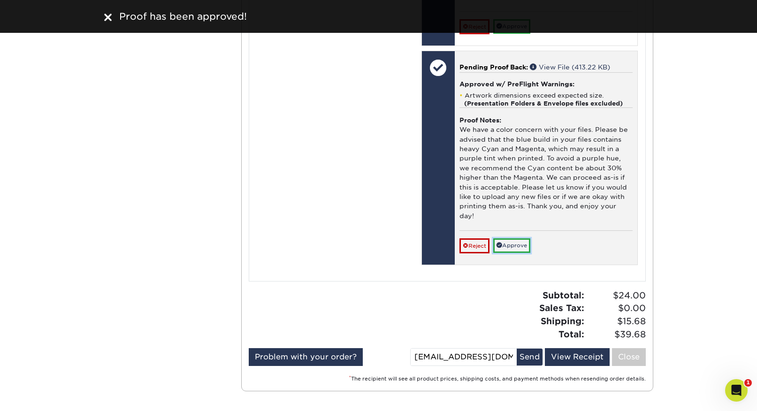
scroll to position [1595, 0]
